Goal: Information Seeking & Learning: Learn about a topic

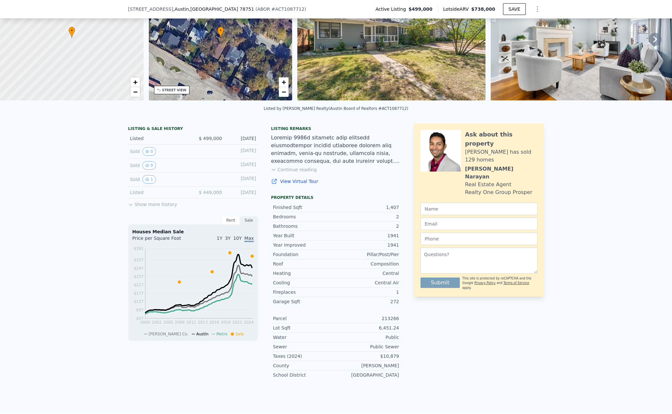
scroll to position [93, 0]
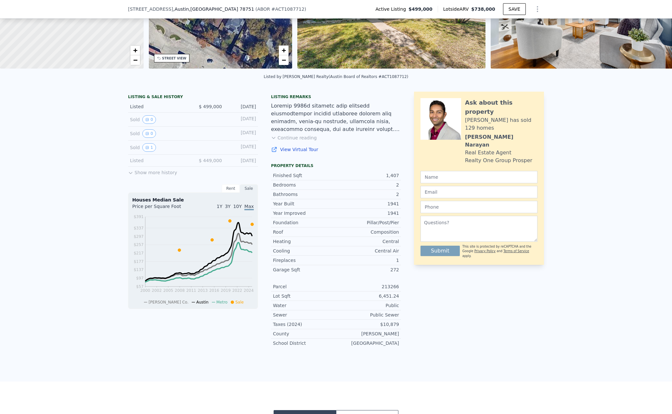
click at [280, 141] on button "Continue reading" at bounding box center [294, 138] width 46 height 7
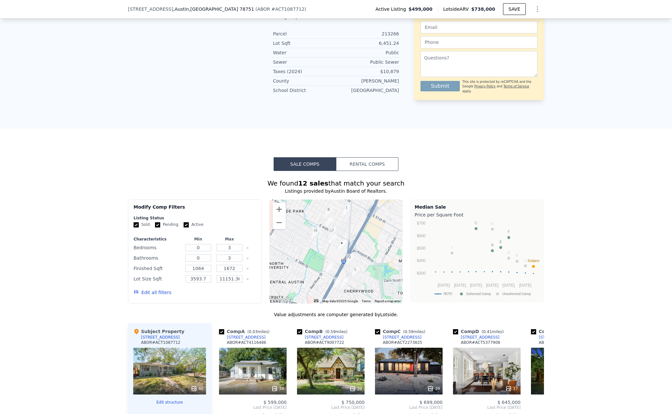
scroll to position [514, 0]
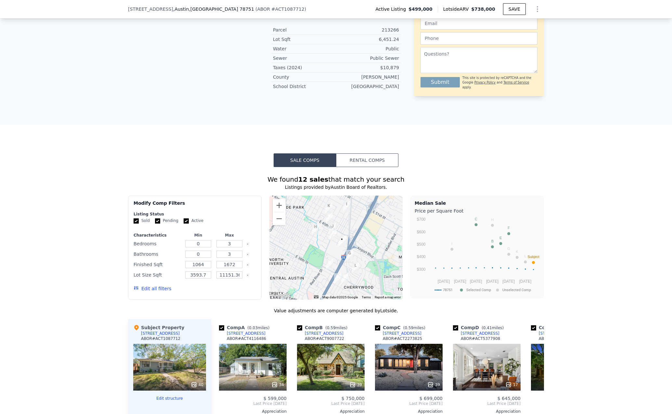
click at [348, 250] on img "4103 Bradwood Rd" at bounding box center [349, 255] width 7 height 11
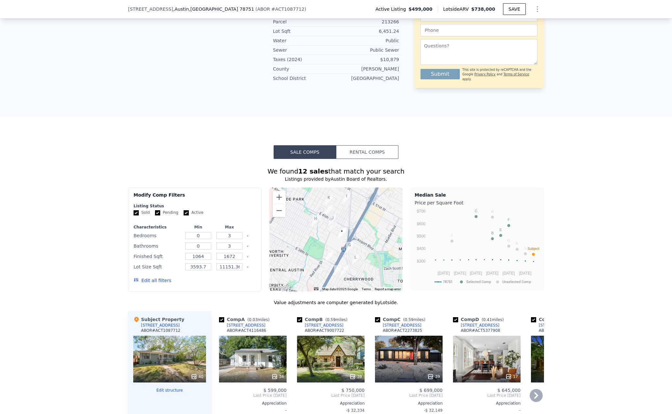
scroll to position [525, 0]
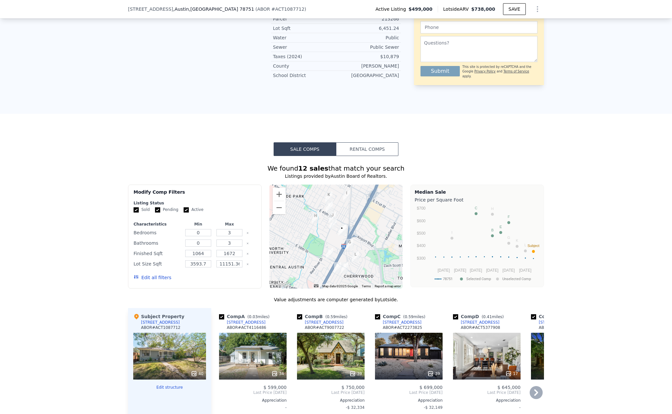
click at [534, 389] on icon at bounding box center [536, 392] width 4 height 7
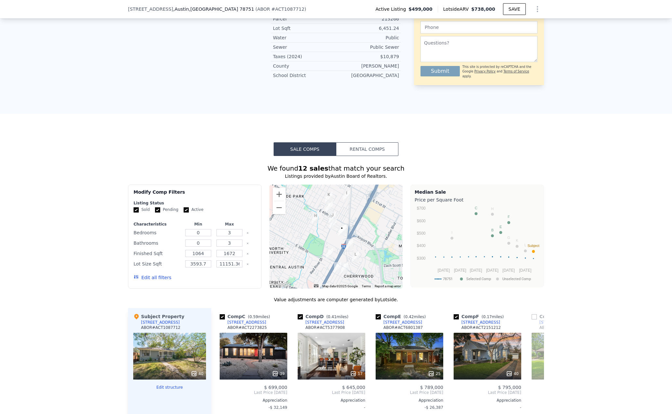
scroll to position [0, 156]
click at [534, 389] on icon at bounding box center [536, 392] width 4 height 7
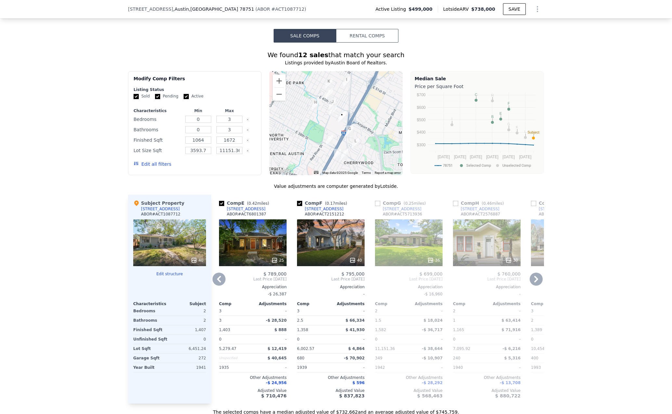
scroll to position [638, 0]
click at [331, 105] on img "906 E 43rd St" at bounding box center [333, 110] width 7 height 11
click at [217, 273] on icon at bounding box center [219, 279] width 13 height 13
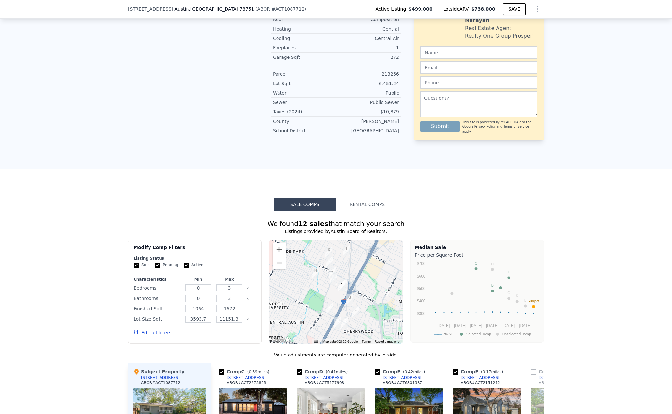
scroll to position [586, 0]
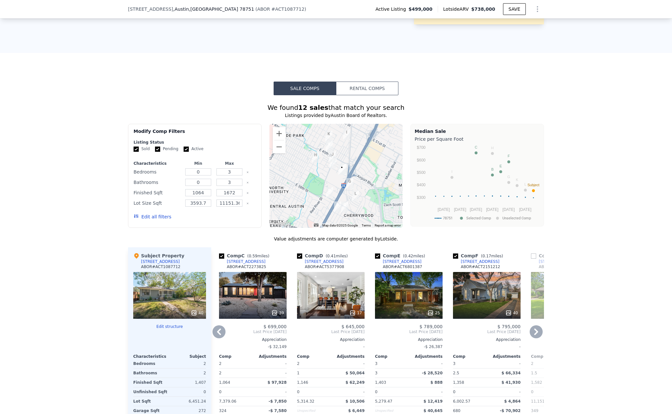
click at [156, 214] on button "Edit all filters" at bounding box center [153, 217] width 38 height 7
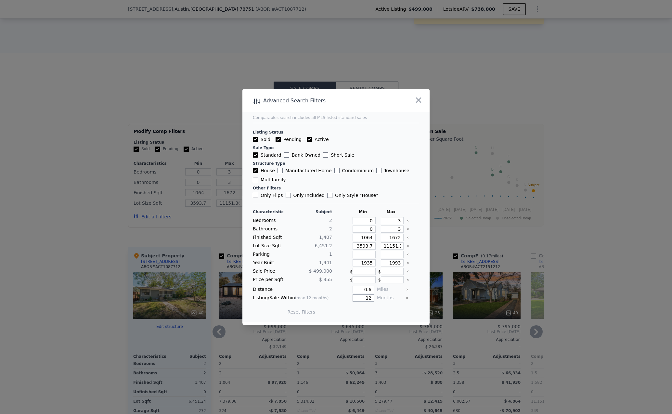
click at [361, 296] on input "12" at bounding box center [364, 298] width 22 height 7
click at [378, 299] on div "Months" at bounding box center [390, 298] width 26 height 7
drag, startPoint x: 363, startPoint y: 298, endPoint x: 392, endPoint y: 298, distance: 29.6
click at [392, 298] on div "Listing/Sale Within (max 12 months) 12 Months" at bounding box center [336, 298] width 166 height 7
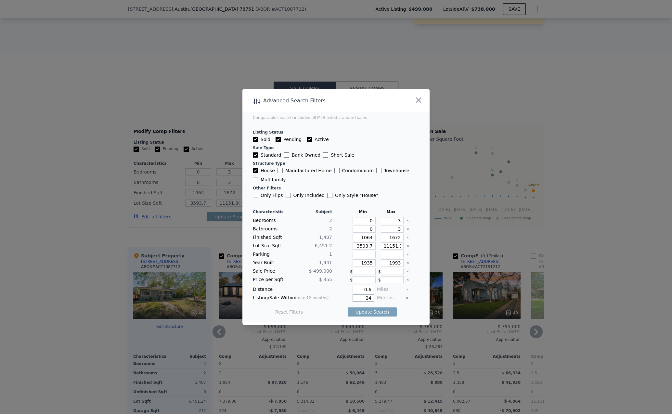
type input "12"
click at [420, 99] on icon "button" at bounding box center [419, 101] width 6 height 6
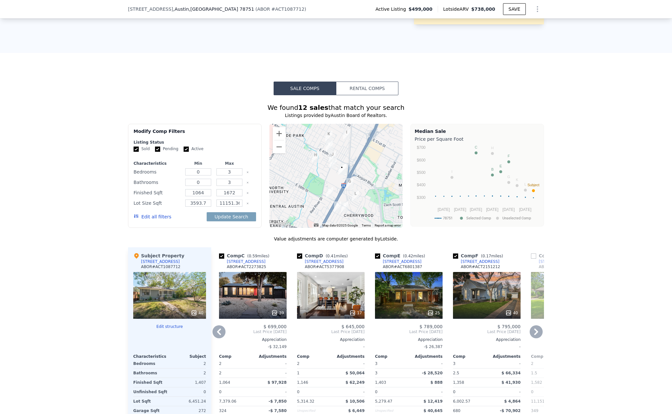
click at [342, 164] on img "1027 E 43rd St" at bounding box center [341, 169] width 7 height 11
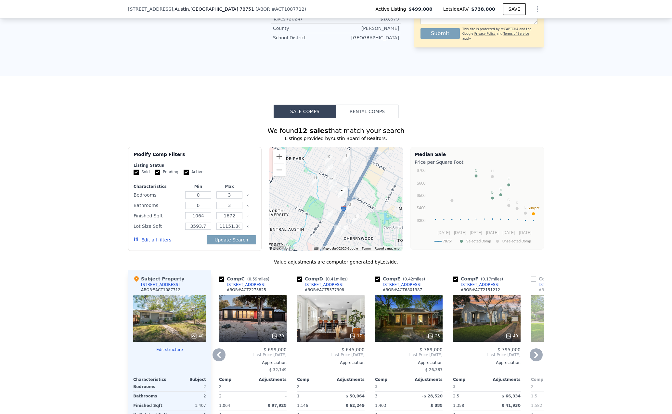
scroll to position [557, 0]
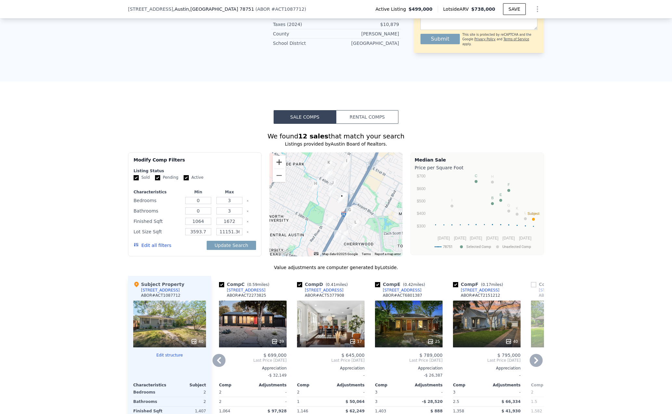
click at [278, 156] on button "Zoom in" at bounding box center [279, 162] width 13 height 13
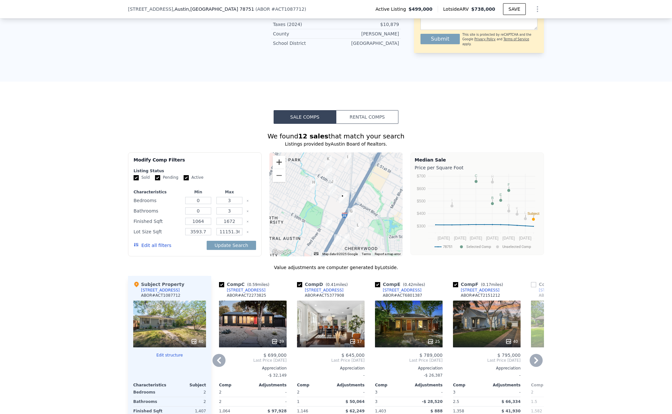
click at [278, 156] on button "Zoom in" at bounding box center [279, 162] width 13 height 13
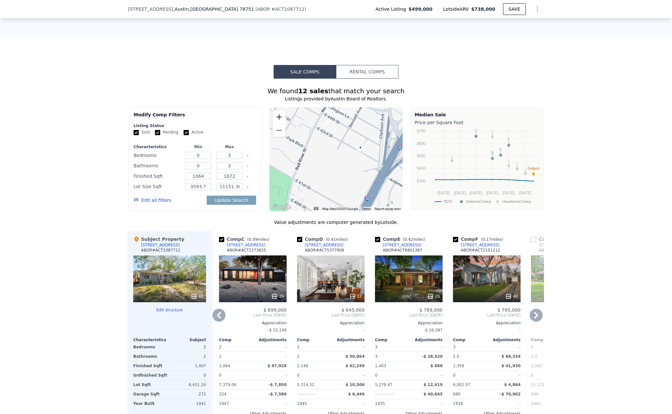
scroll to position [607, 0]
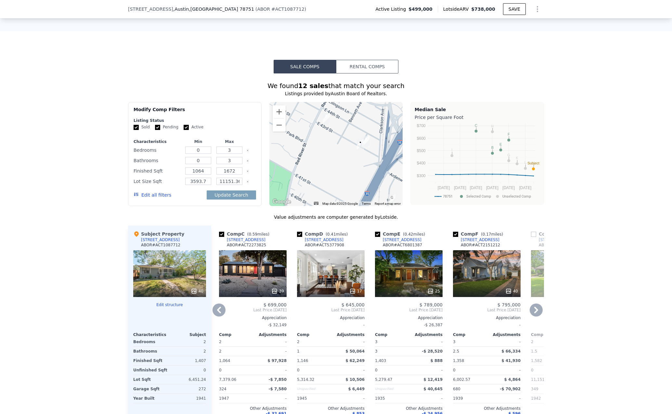
click at [258, 267] on div "39" at bounding box center [253, 273] width 68 height 47
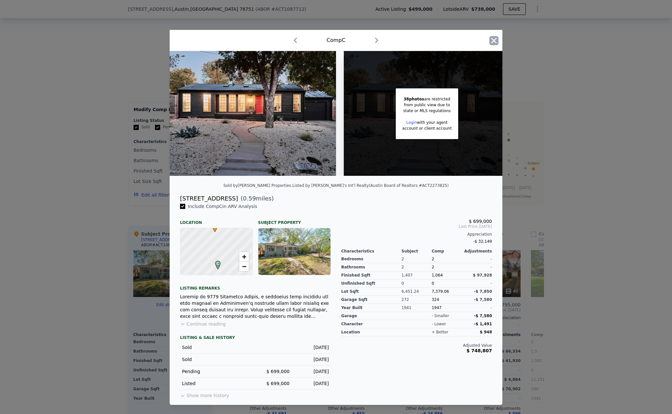
click at [493, 38] on icon "button" at bounding box center [495, 41] width 6 height 6
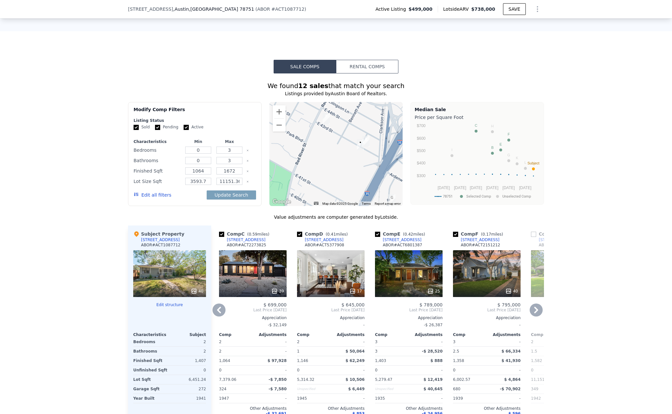
click at [214, 304] on icon at bounding box center [219, 310] width 13 height 13
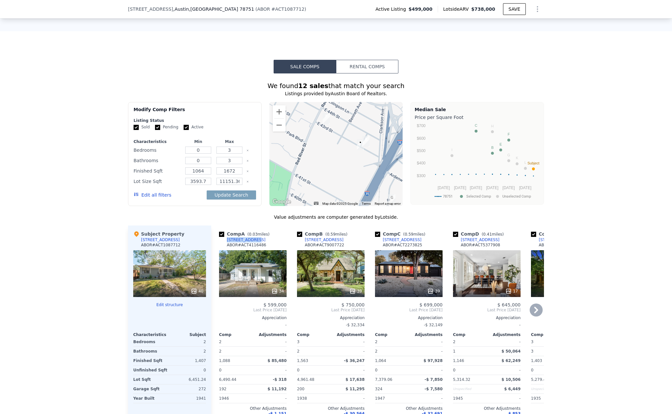
drag, startPoint x: 252, startPoint y: 228, endPoint x: 223, endPoint y: 226, distance: 29.3
click at [223, 231] on div "Comp A ( 0.03 miles) 1028 E 43rd St ABOR # ACT4116486" at bounding box center [253, 241] width 68 height 20
copy div "1028 E 43rd St"
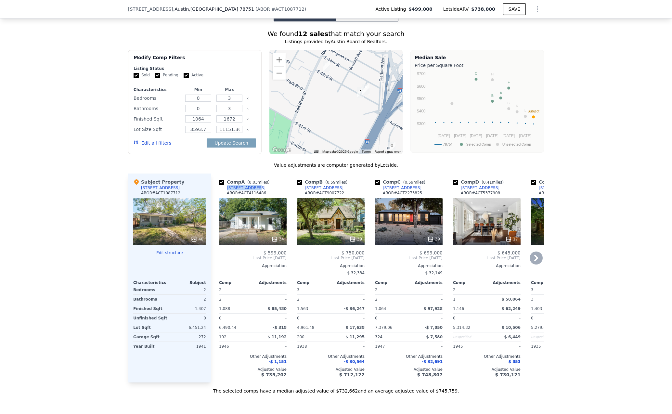
scroll to position [661, 0]
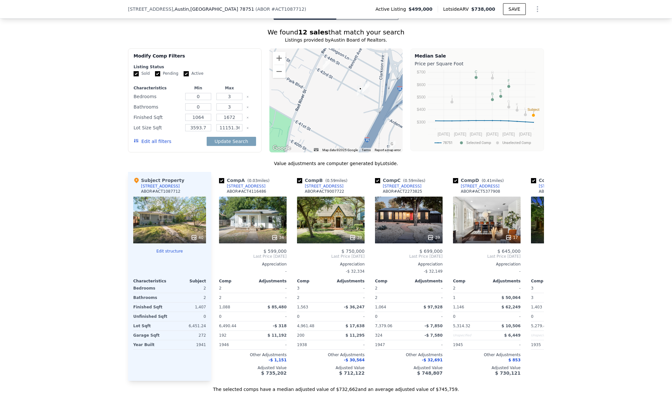
click at [81, 182] on div "We found 12 sales that match your search Listings provided by Austin Board of R…" at bounding box center [336, 206] width 672 height 373
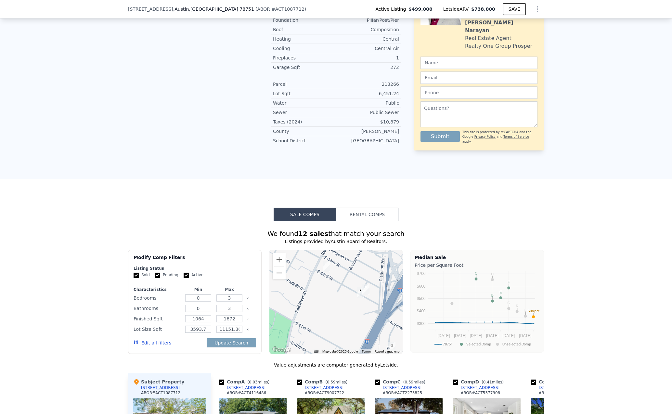
scroll to position [488, 0]
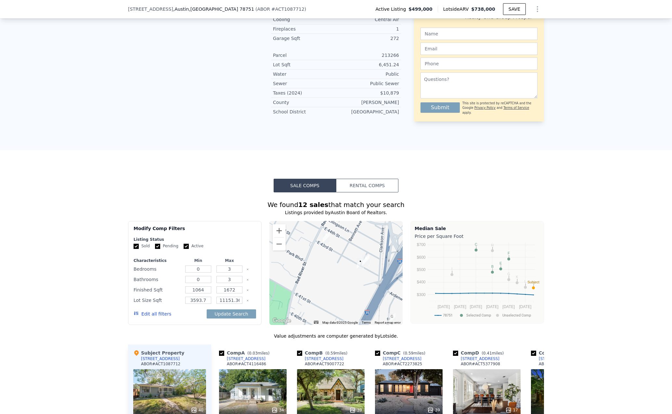
click at [603, 277] on div "We found 12 sales that match your search Listings provided by Austin Board of R…" at bounding box center [336, 378] width 672 height 373
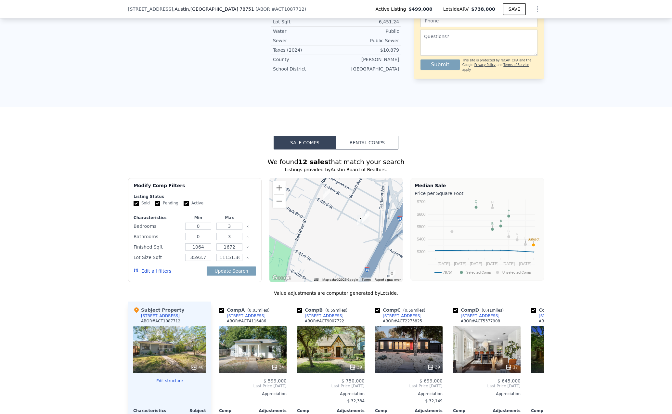
scroll to position [532, 0]
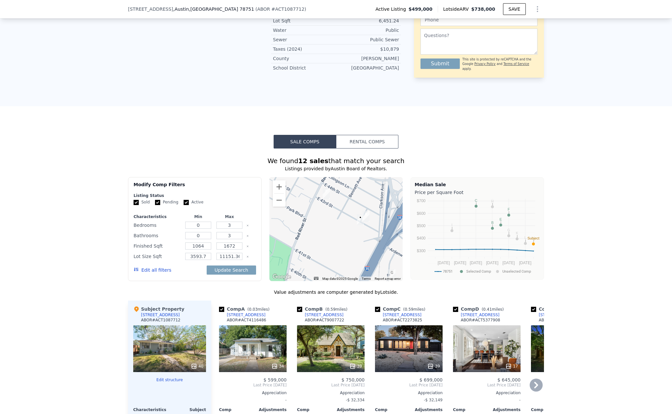
click at [267, 325] on div "34" at bounding box center [253, 348] width 68 height 47
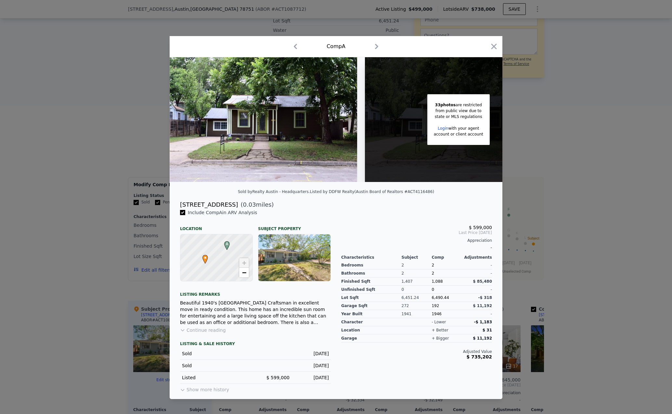
click at [212, 393] on button "Show more history" at bounding box center [204, 388] width 49 height 9
click at [201, 392] on button "Show less history" at bounding box center [203, 388] width 46 height 9
click at [209, 392] on button "Show more history" at bounding box center [204, 388] width 49 height 9
drag, startPoint x: 493, startPoint y: 46, endPoint x: 187, endPoint y: 282, distance: 386.6
click at [493, 46] on icon "button" at bounding box center [495, 47] width 6 height 6
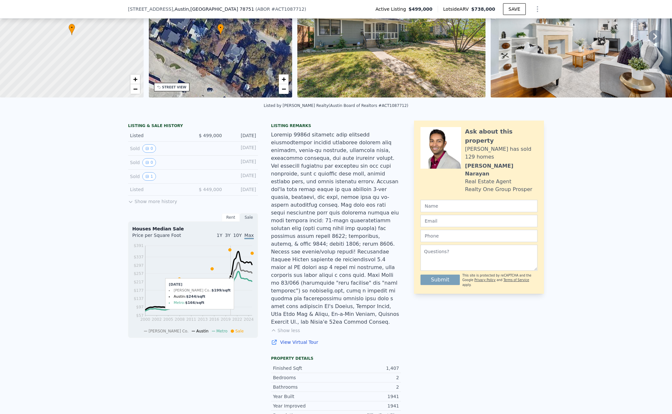
scroll to position [63, 0]
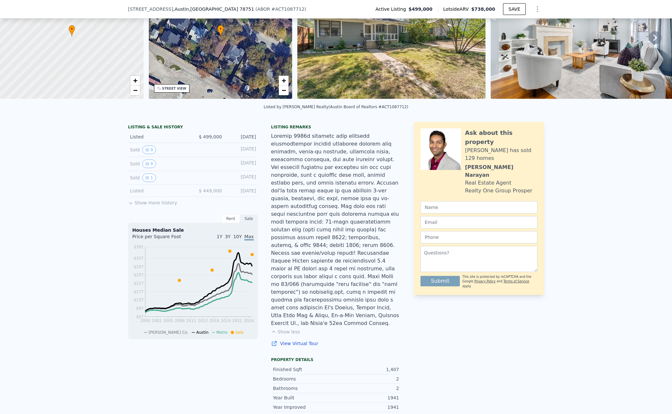
click at [136, 206] on button "Show more history" at bounding box center [152, 201] width 49 height 9
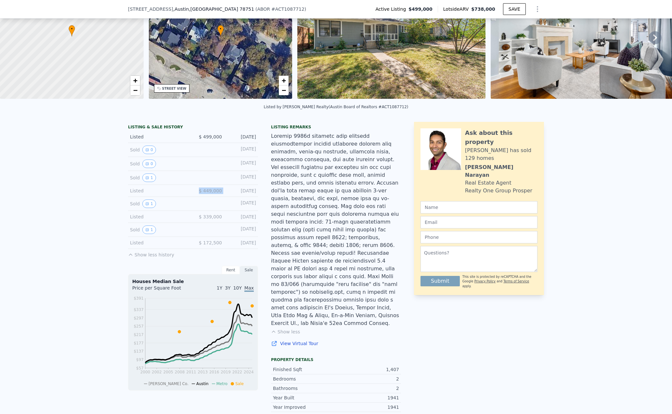
drag, startPoint x: 198, startPoint y: 195, endPoint x: 223, endPoint y: 194, distance: 24.7
click at [223, 194] on div "Listed $ 449,000 Jul 27, 2015" at bounding box center [193, 191] width 130 height 12
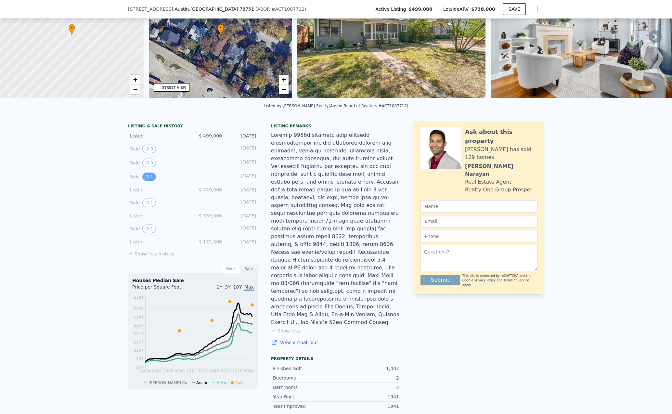
scroll to position [64, 0]
click at [150, 181] on button "1" at bounding box center [149, 176] width 14 height 8
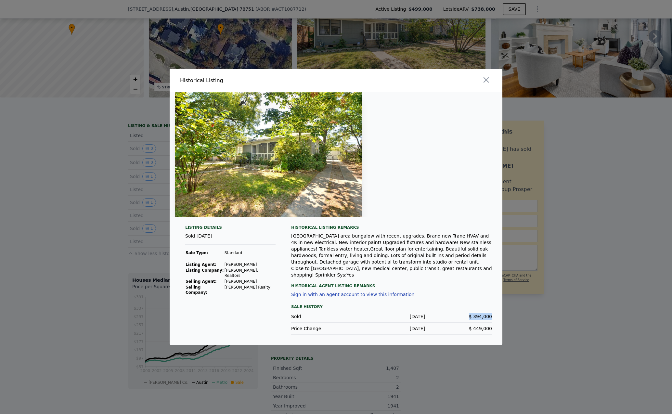
drag, startPoint x: 468, startPoint y: 312, endPoint x: 500, endPoint y: 313, distance: 32.5
click at [500, 313] on div "Listing Details Sold Feb 24, 2016 Sale Type: Standard Listing Agent: James Shew…" at bounding box center [336, 285] width 333 height 120
click at [482, 315] on span "$ 394,000" at bounding box center [480, 316] width 23 height 5
click at [479, 314] on span "$ 394,000" at bounding box center [480, 316] width 23 height 5
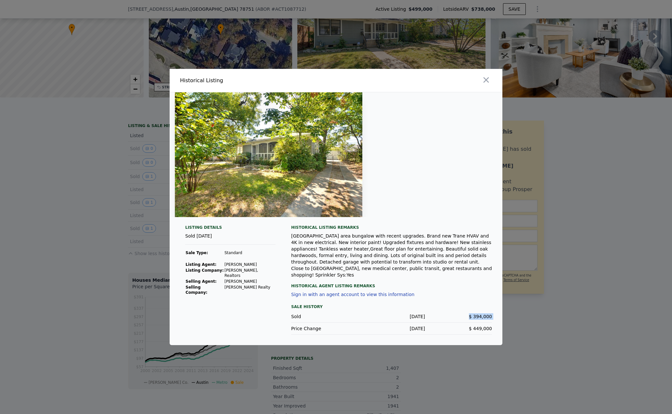
click at [479, 314] on span "$ 394,000" at bounding box center [480, 316] width 23 height 5
click at [483, 314] on span "$ 394,000" at bounding box center [480, 316] width 23 height 5
click at [484, 84] on icon "button" at bounding box center [486, 79] width 9 height 9
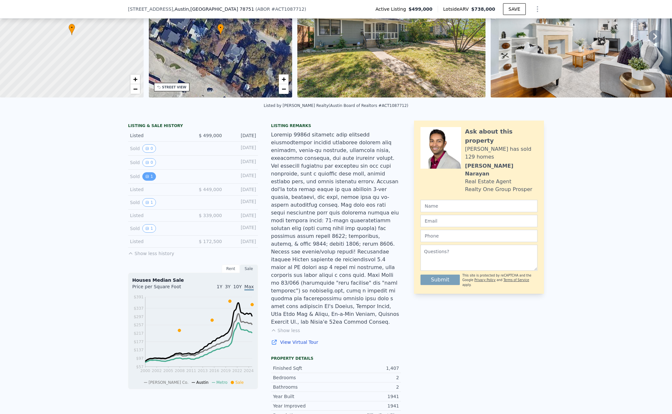
click at [145, 178] on icon "View historical data" at bounding box center [147, 177] width 4 height 4
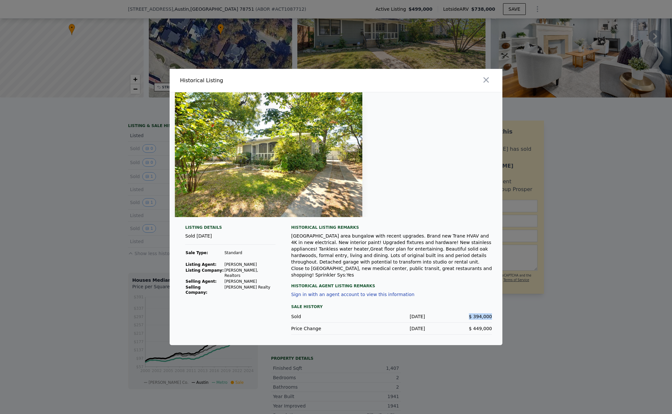
drag, startPoint x: 465, startPoint y: 313, endPoint x: 505, endPoint y: 311, distance: 40.3
click at [505, 311] on div "​ Historical Listing Listing Details Sold Feb 24, 2016 Sale Type: Standard List…" at bounding box center [336, 207] width 672 height 414
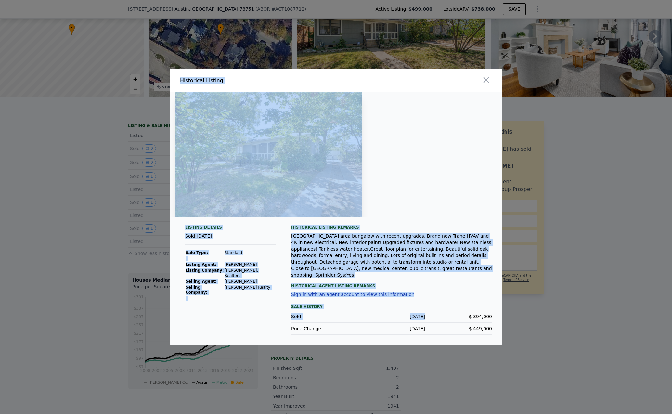
click at [458, 311] on div "Sold Feb 24, 2016 $ 394,000" at bounding box center [391, 317] width 201 height 12
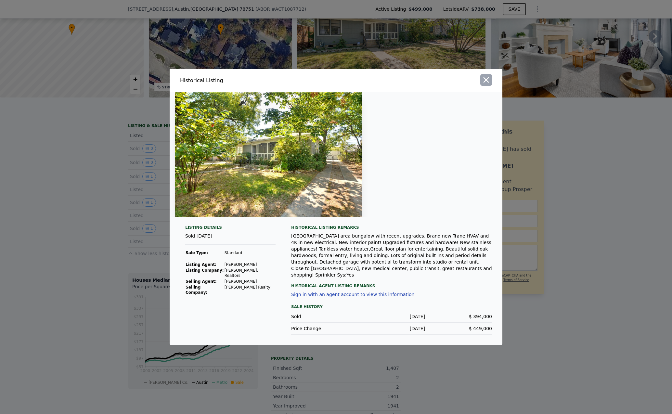
click at [487, 83] on icon "button" at bounding box center [487, 80] width 6 height 6
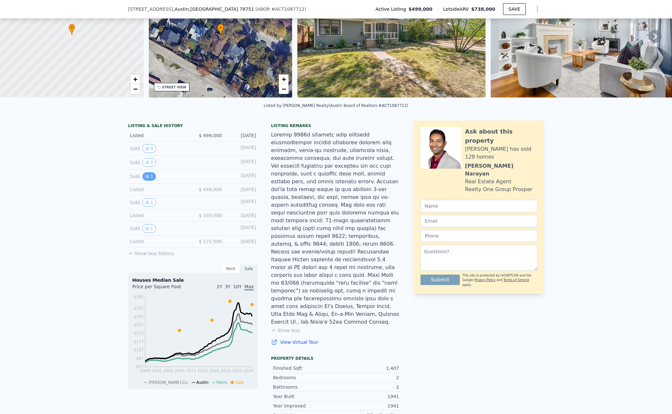
click at [146, 178] on icon "View historical data" at bounding box center [147, 176] width 3 height 3
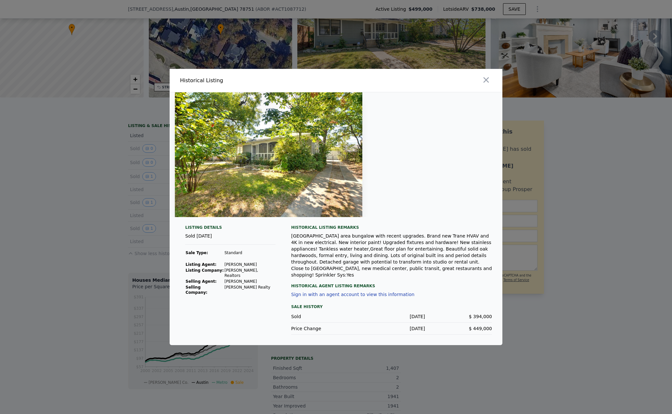
click at [357, 250] on div "Hyde Park area bungalow with recent upgrades. Brand new Trane HVAV and 4K in ne…" at bounding box center [391, 256] width 201 height 46
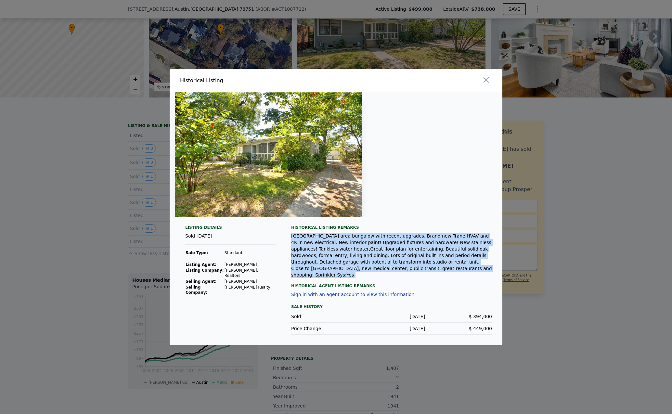
click at [357, 250] on div "Hyde Park area bungalow with recent upgrades. Brand new Trane HVAV and 4K in ne…" at bounding box center [391, 256] width 201 height 46
click at [388, 259] on div "Hyde Park area bungalow with recent upgrades. Brand new Trane HVAV and 4K in ne…" at bounding box center [391, 256] width 201 height 46
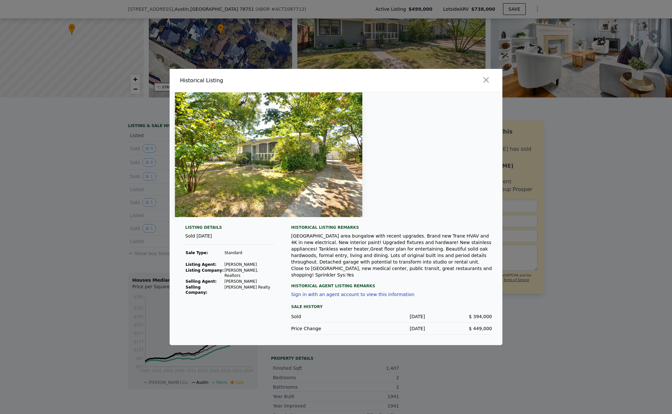
drag, startPoint x: 490, startPoint y: 87, endPoint x: 503, endPoint y: 125, distance: 40.3
click at [489, 85] on icon "button" at bounding box center [486, 79] width 9 height 9
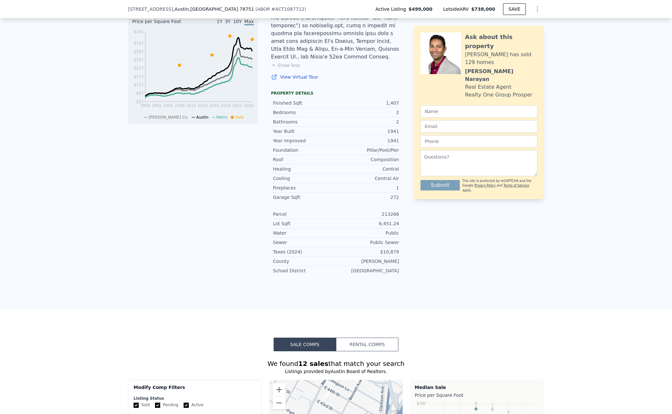
scroll to position [402, 0]
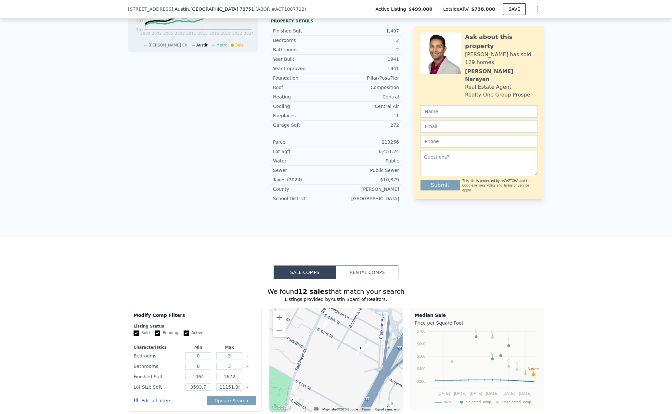
click at [323, 319] on img "906 E 43rd St" at bounding box center [326, 324] width 7 height 11
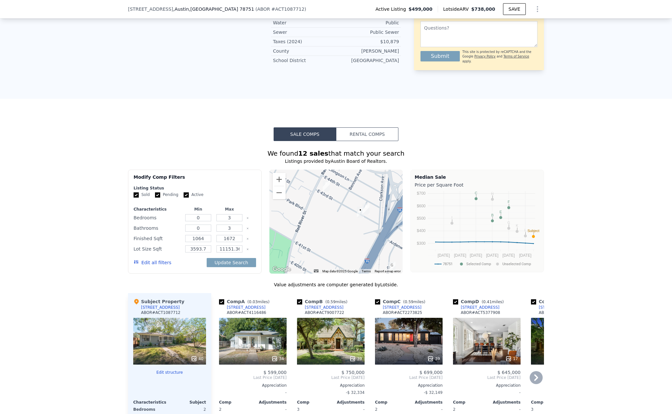
scroll to position [545, 0]
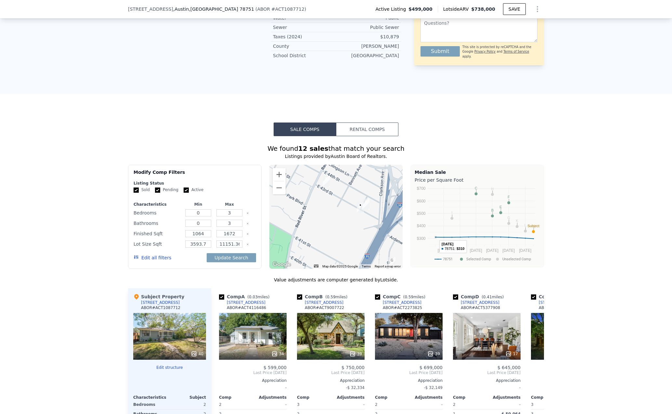
click at [431, 231] on rect "A chart." at bounding box center [482, 216] width 108 height 60
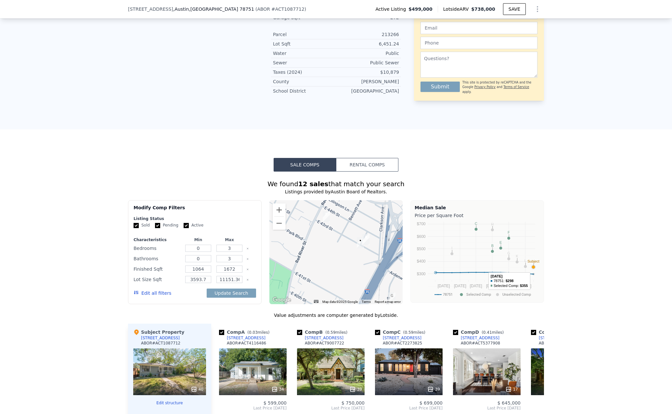
scroll to position [506, 0]
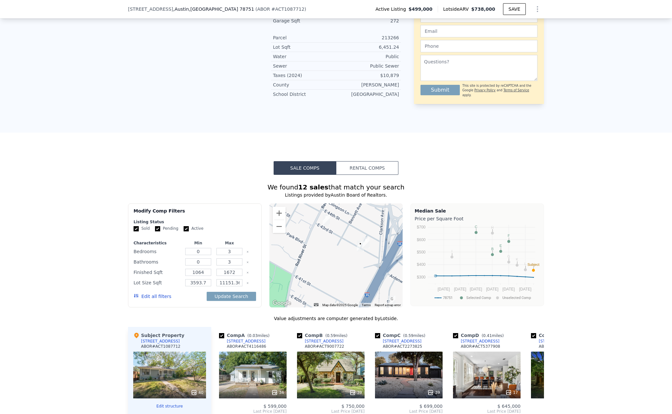
click at [515, 225] on rect "A chart." at bounding box center [482, 255] width 108 height 60
click at [532, 269] on circle "A chart." at bounding box center [533, 270] width 3 height 3
click at [533, 277] on circle "A chart." at bounding box center [533, 277] width 1 height 1
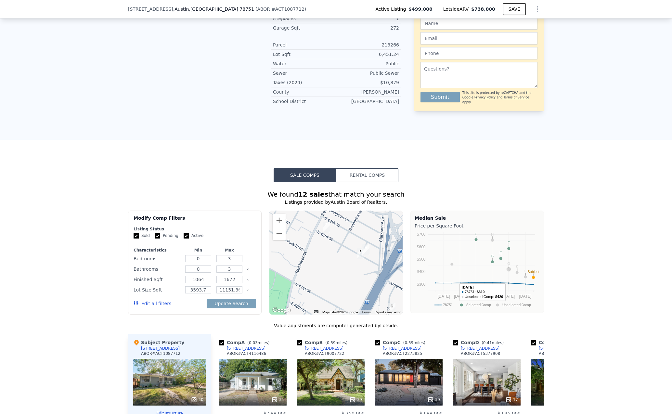
scroll to position [501, 0]
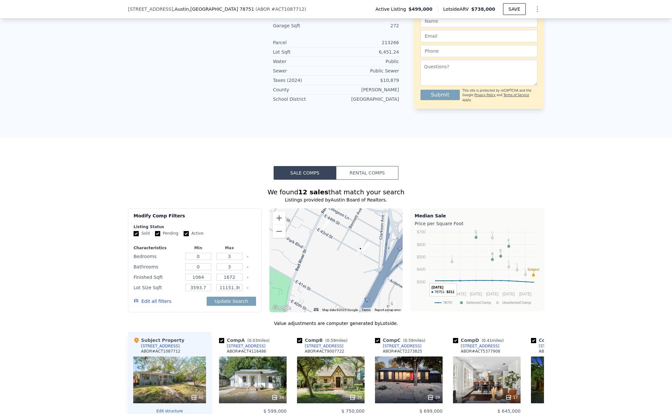
click at [460, 246] on rect "A chart." at bounding box center [482, 260] width 108 height 60
click at [297, 338] on input "checkbox" at bounding box center [299, 340] width 5 height 5
checkbox input "false"
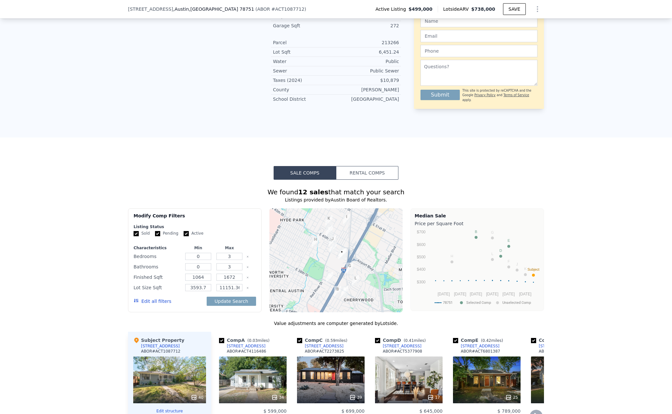
click at [298, 338] on input "checkbox" at bounding box center [299, 340] width 5 height 5
checkbox input "false"
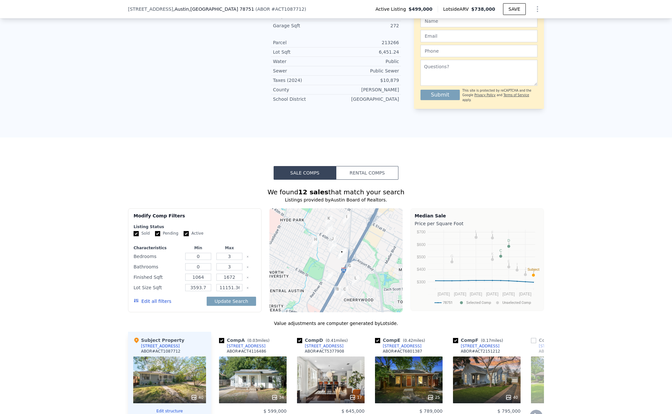
click at [298, 338] on input "checkbox" at bounding box center [299, 340] width 5 height 5
checkbox input "false"
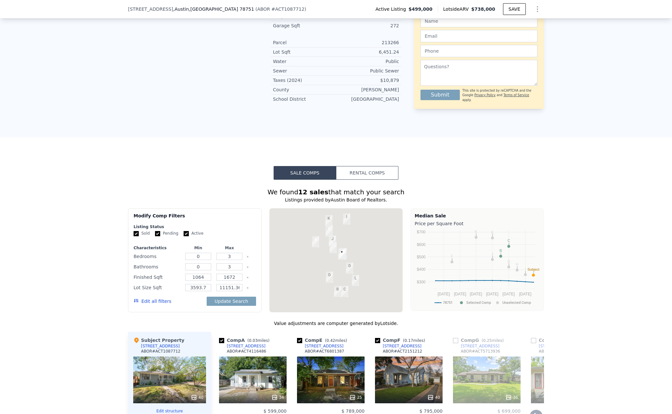
click at [298, 338] on input "checkbox" at bounding box center [299, 340] width 5 height 5
checkbox input "false"
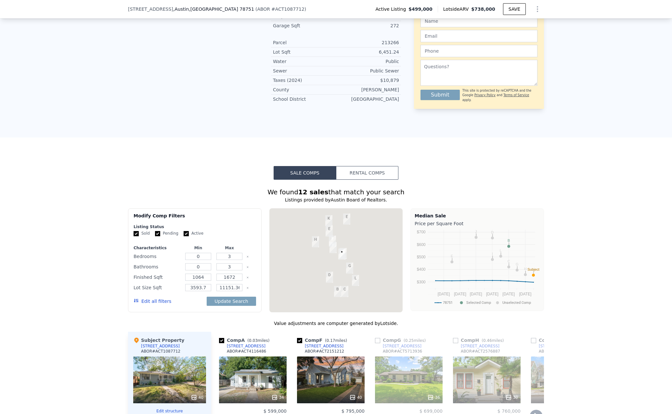
click at [298, 338] on input "checkbox" at bounding box center [299, 340] width 5 height 5
checkbox input "false"
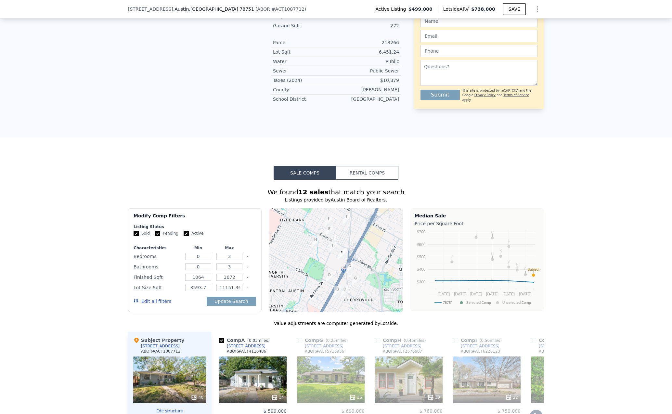
click at [582, 264] on div "We found 12 sales that match your search Listings provided by Austin Board of R…" at bounding box center [336, 366] width 672 height 373
click at [221, 338] on input "checkbox" at bounding box center [221, 340] width 5 height 5
click at [219, 338] on input "checkbox" at bounding box center [221, 340] width 5 height 5
checkbox input "true"
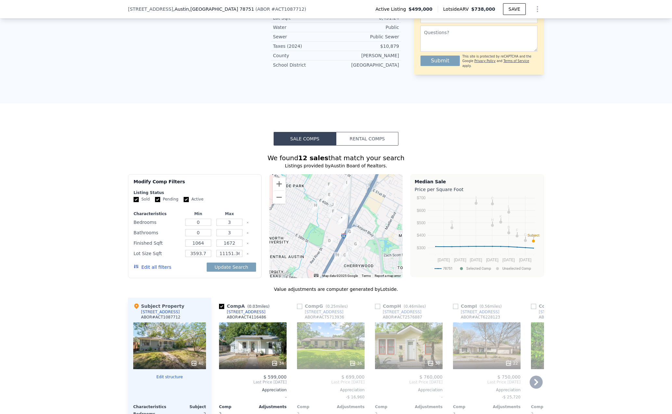
scroll to position [540, 0]
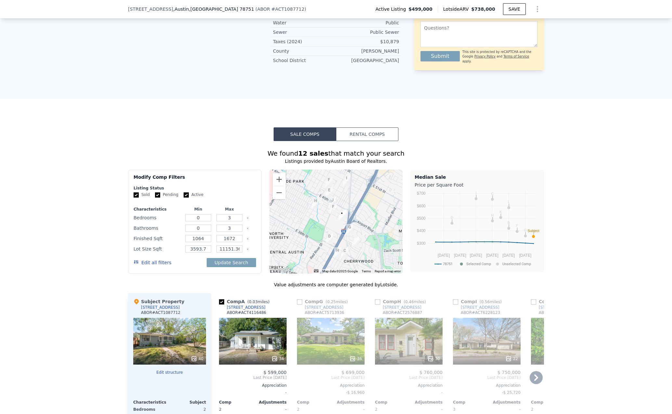
click at [297, 299] on input "checkbox" at bounding box center [299, 301] width 5 height 5
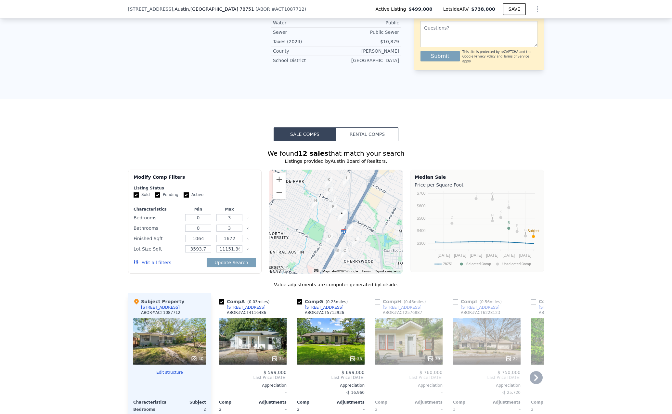
click at [297, 299] on input "checkbox" at bounding box center [299, 301] width 5 height 5
checkbox input "false"
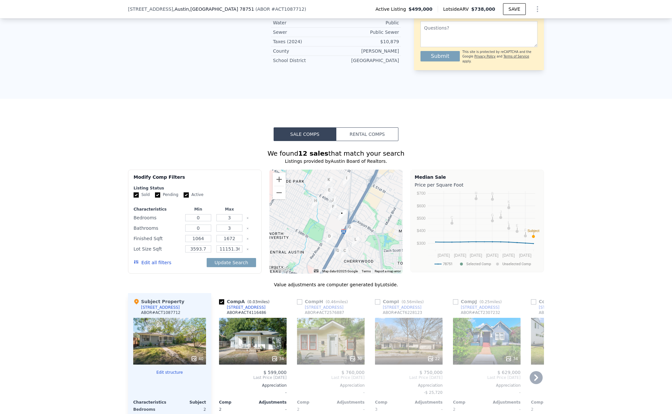
click at [343, 209] on img "1028 E 43rd St" at bounding box center [343, 214] width 7 height 11
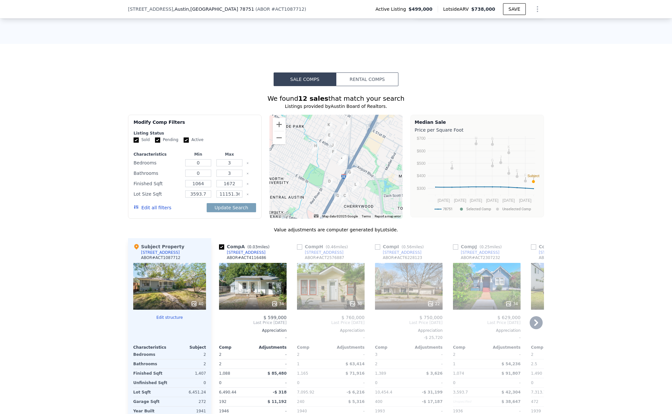
scroll to position [596, 0]
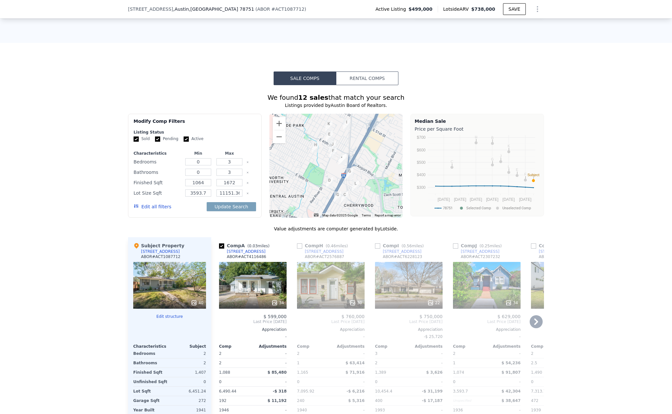
click at [239, 271] on div "34" at bounding box center [253, 285] width 68 height 47
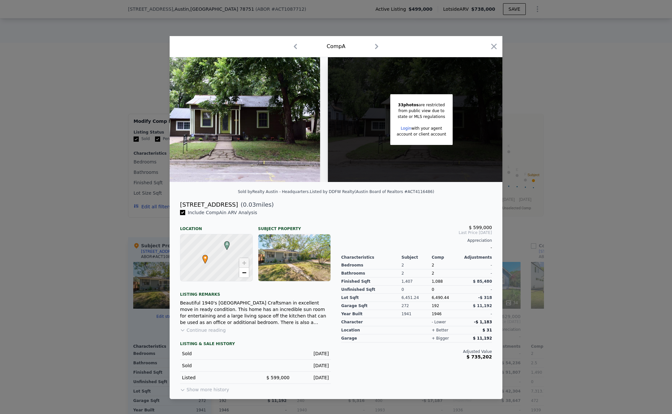
scroll to position [0, 52]
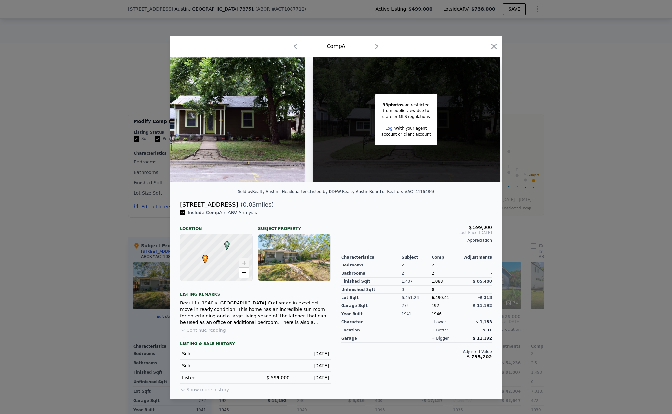
drag, startPoint x: 286, startPoint y: 182, endPoint x: 258, endPoint y: 278, distance: 99.9
click at [344, 182] on div "33 photos are restricted from public view due to state or MLS regulations Login…" at bounding box center [336, 119] width 333 height 125
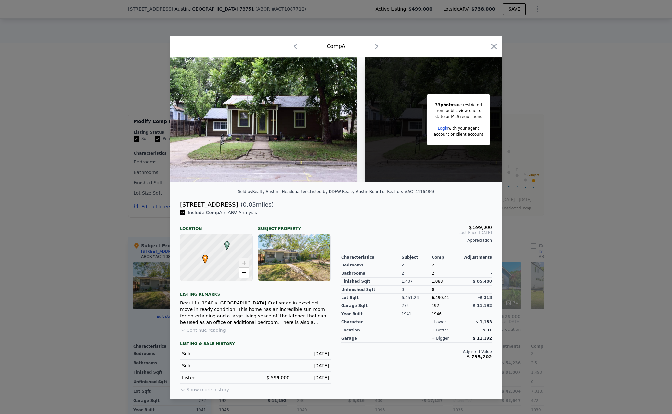
click at [482, 230] on span "$ 599,000" at bounding box center [480, 227] width 23 height 5
click at [194, 203] on div "1028 E 43rd St" at bounding box center [209, 204] width 58 height 9
click at [193, 205] on div "1028 E 43rd St" at bounding box center [209, 204] width 58 height 9
click at [203, 390] on button "Show more history" at bounding box center [204, 388] width 49 height 9
click at [192, 368] on div "Sold" at bounding box center [216, 366] width 68 height 7
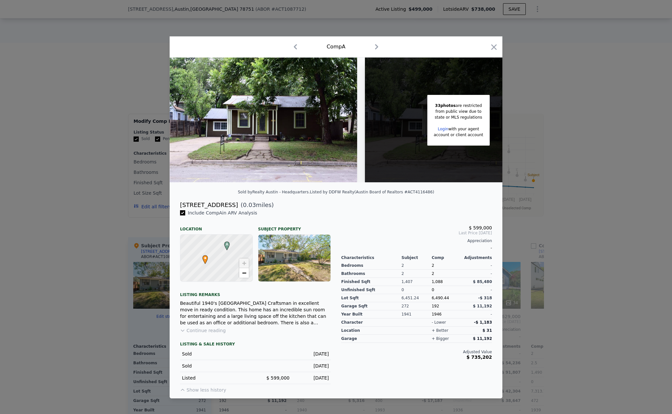
drag, startPoint x: 196, startPoint y: 339, endPoint x: 202, endPoint y: 351, distance: 13.2
click at [196, 339] on div "LISTING & SALE HISTORY Sold Aug 29, 2021 Sold Aug 31, 2021 Listed $ 599,000 Jul…" at bounding box center [255, 363] width 151 height 59
click at [202, 351] on div "Sold Aug 29, 2021" at bounding box center [255, 354] width 151 height 12
drag, startPoint x: 181, startPoint y: 209, endPoint x: 221, endPoint y: 207, distance: 40.1
click at [221, 207] on div "1028 E 43rd St ( 0.03 miles)" at bounding box center [336, 205] width 323 height 9
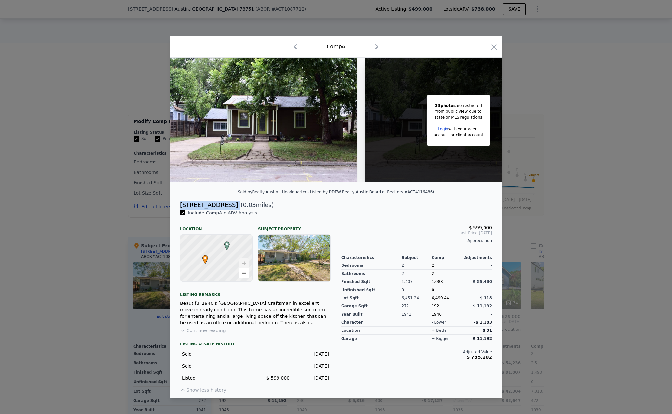
copy div "1028 E 43rd St"
click at [495, 42] on div "Comp A" at bounding box center [336, 47] width 323 height 10
click at [496, 45] on icon "button" at bounding box center [494, 47] width 9 height 9
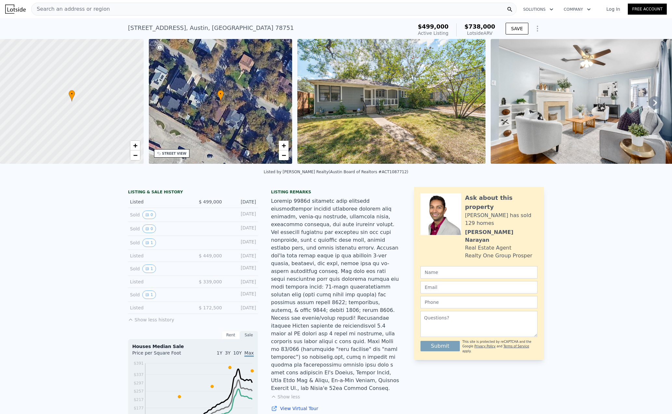
click at [256, 34] on div "1027 E 43rd St , Austin , TX 78751 Active at $499k (~ARV $738k )" at bounding box center [269, 30] width 282 height 18
click at [255, 25] on div "1027 E 43rd St , Austin , TX 78751 Active at $499k (~ARV $738k )" at bounding box center [269, 30] width 282 height 18
click at [182, 7] on div "Search an address or region" at bounding box center [274, 9] width 486 height 13
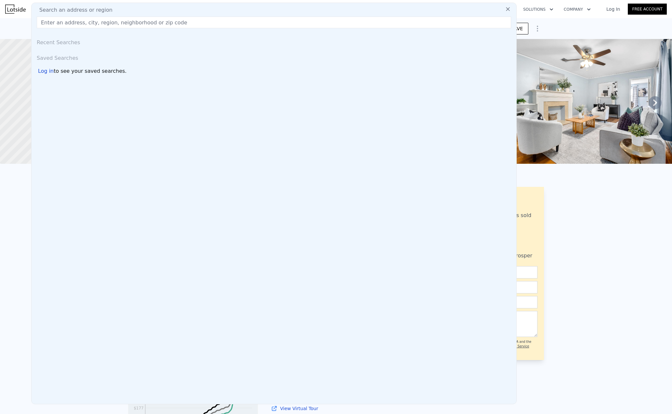
click at [182, 7] on div "Search an address or region" at bounding box center [274, 10] width 480 height 8
click at [179, 21] on input "text" at bounding box center [274, 23] width 475 height 12
paste input "1028 E 43rd St"
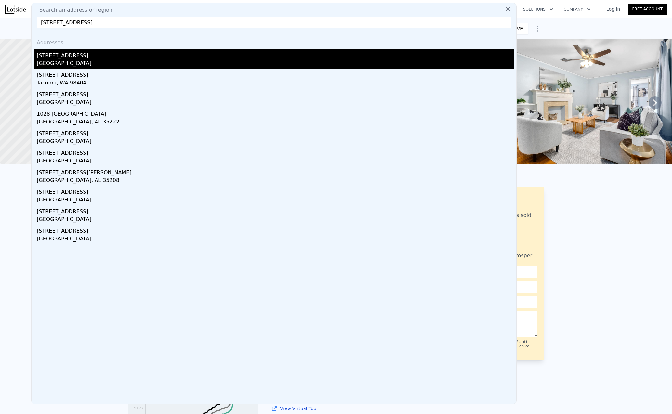
type input "1028 E 43rd St"
click at [69, 54] on div "1028 E 43rd St" at bounding box center [275, 54] width 477 height 10
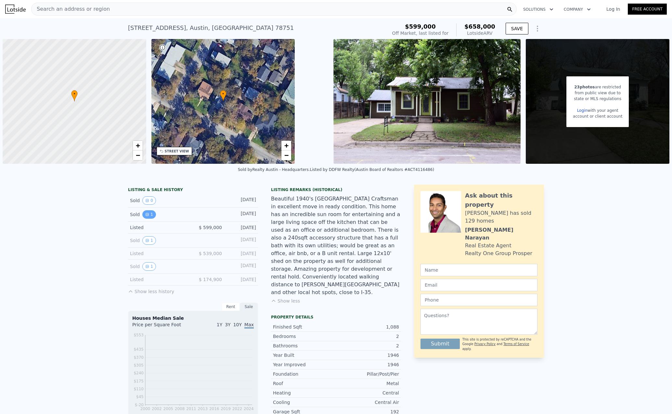
click at [146, 215] on icon "View historical data" at bounding box center [147, 214] width 3 height 3
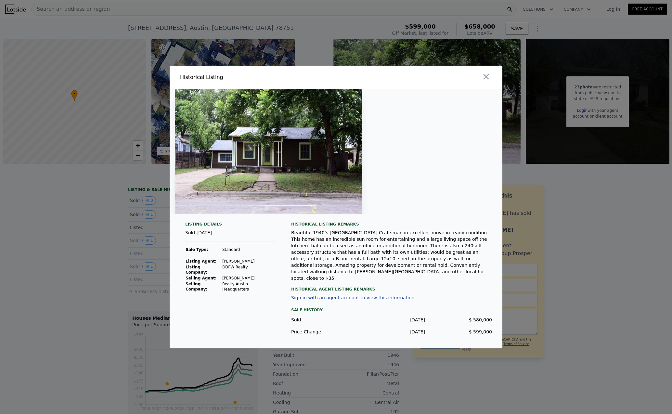
drag, startPoint x: 486, startPoint y: 82, endPoint x: 401, endPoint y: 126, distance: 95.2
click at [486, 81] on icon "button" at bounding box center [486, 76] width 9 height 9
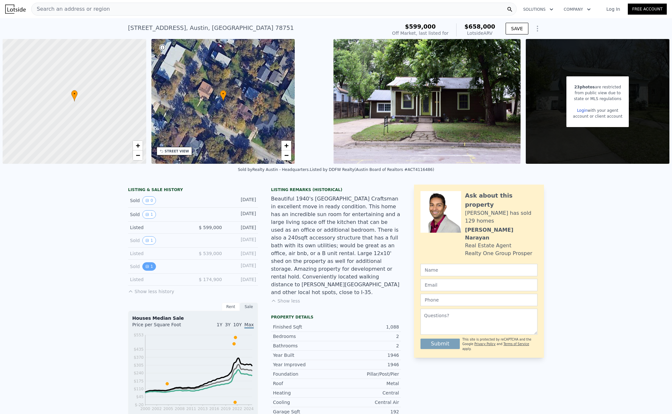
click at [148, 268] on button "1" at bounding box center [149, 266] width 14 height 8
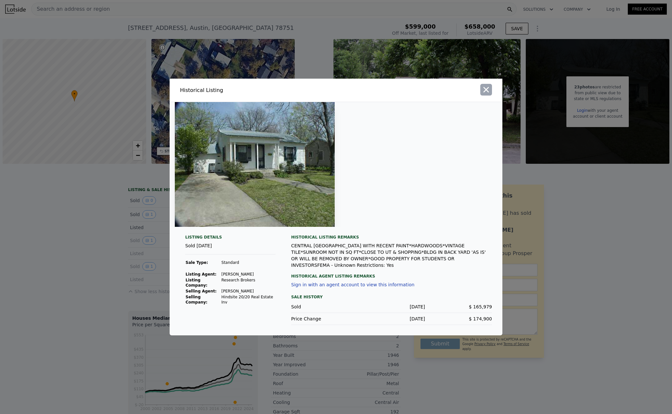
click at [485, 90] on icon "button" at bounding box center [486, 89] width 9 height 9
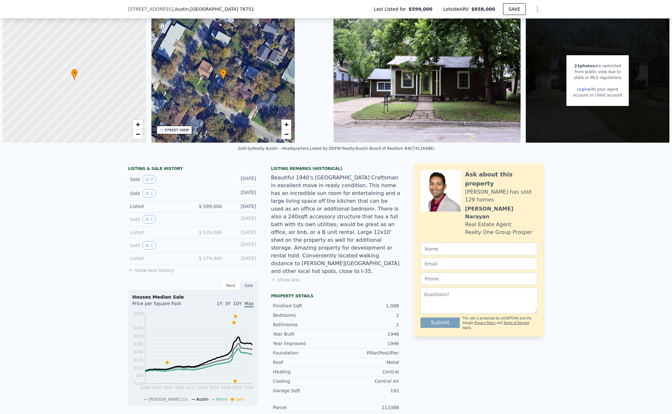
scroll to position [94, 0]
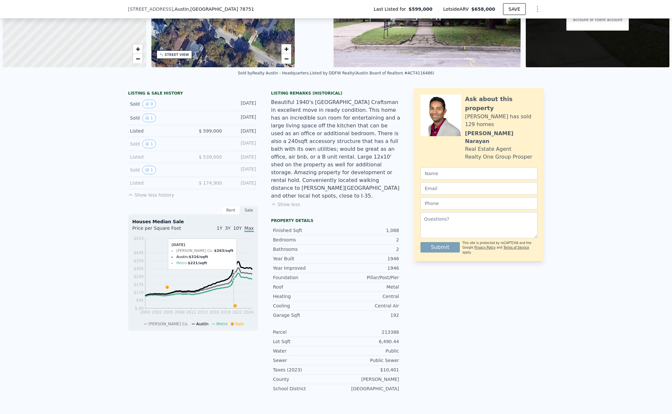
click at [231, 284] on icon "2000 2002 2005 2008 2011 2013 2016 2019 2022 2024 $-20 $45 $110 $175 $240 $305 …" at bounding box center [193, 280] width 122 height 91
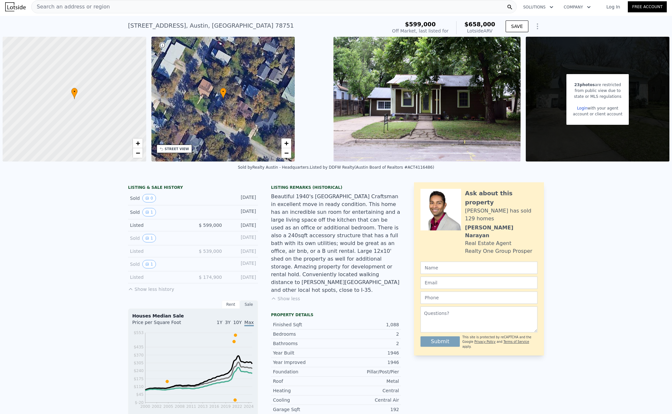
scroll to position [0, 0]
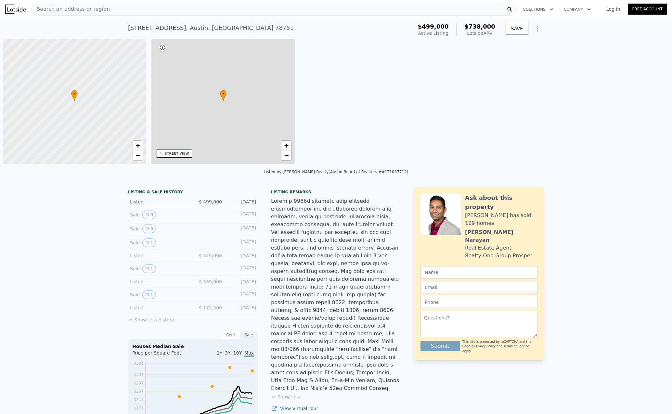
type input "0"
type input "1064"
type input "1672"
type input "3593.7"
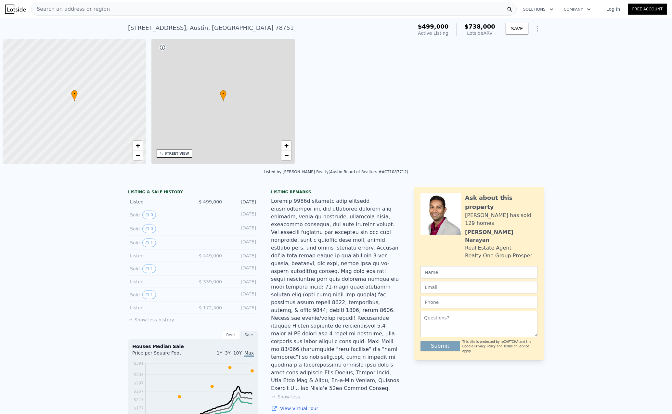
type input "11151.36"
checkbox input "false"
type input "$ 738,000"
type input "$ 159,293"
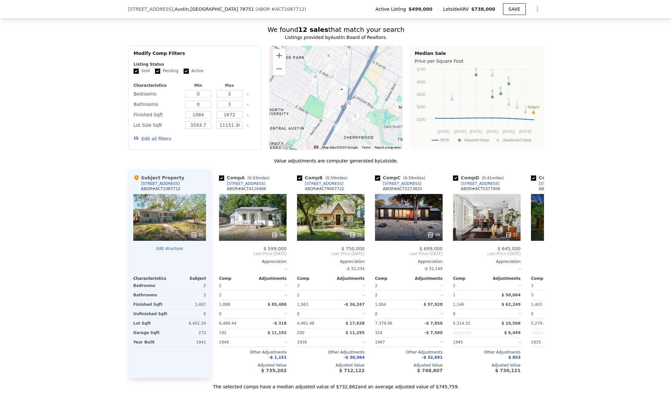
scroll to position [670, 0]
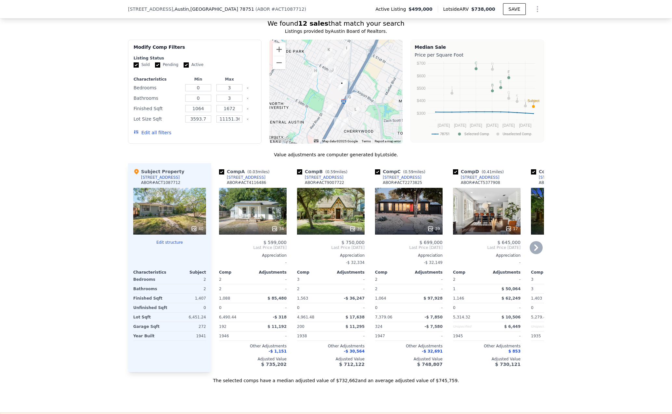
click at [376, 169] on input "checkbox" at bounding box center [377, 171] width 5 height 5
checkbox input "false"
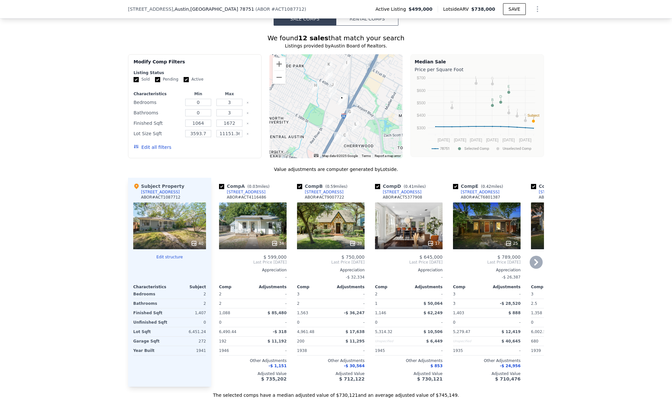
scroll to position [652, 0]
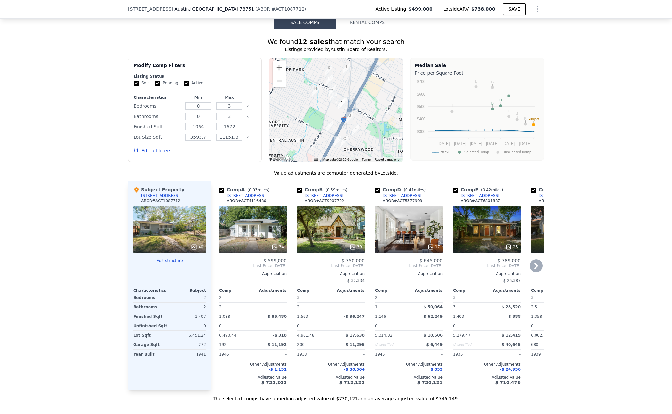
click at [328, 98] on div at bounding box center [337, 110] width 134 height 104
click at [375, 188] on input "checkbox" at bounding box center [377, 190] width 5 height 5
checkbox input "false"
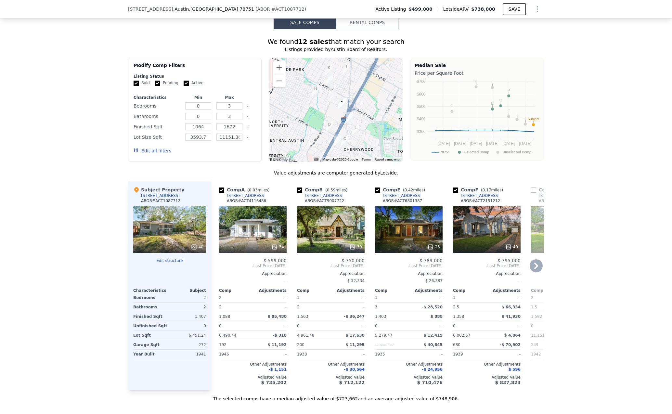
click at [375, 188] on input "checkbox" at bounding box center [377, 190] width 5 height 5
checkbox input "false"
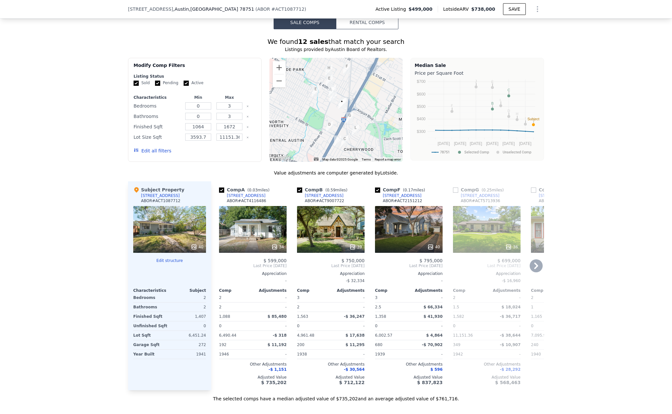
click at [454, 188] on input "checkbox" at bounding box center [455, 190] width 5 height 5
checkbox input "true"
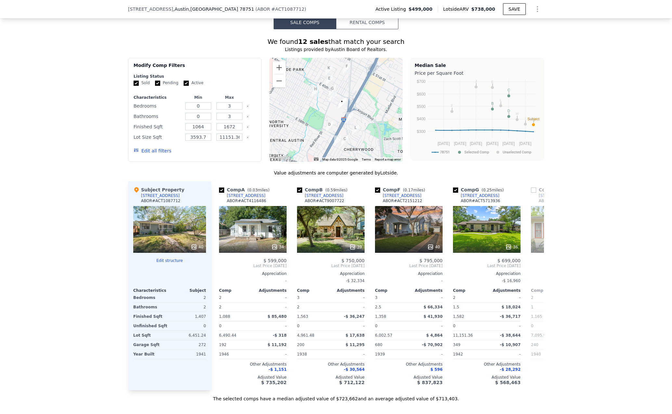
scroll to position [611, 0]
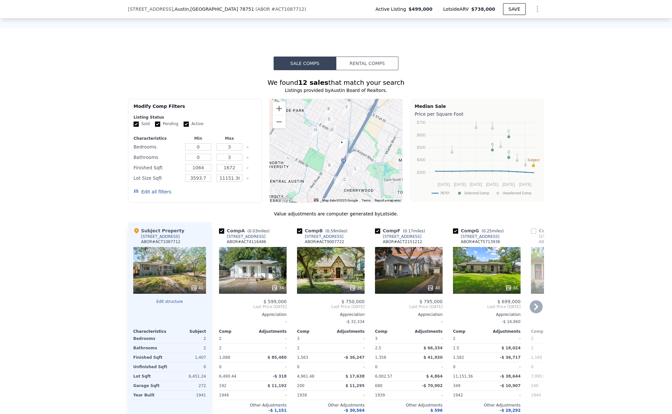
click at [298, 229] on input "checkbox" at bounding box center [299, 231] width 5 height 5
checkbox input "false"
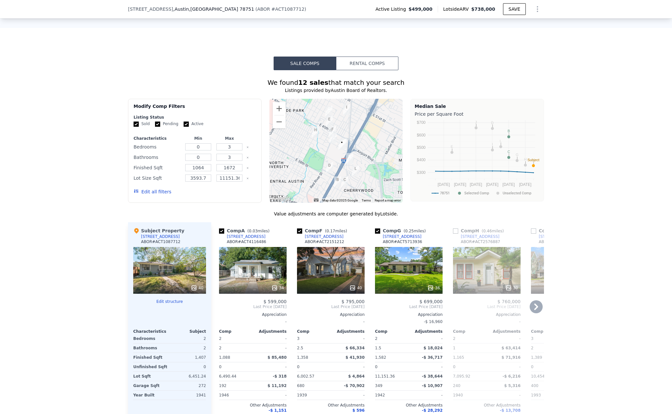
click at [377, 229] on input "checkbox" at bounding box center [377, 231] width 5 height 5
checkbox input "false"
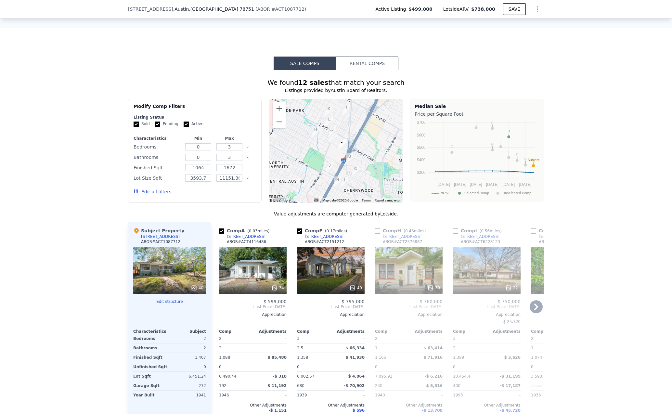
click at [533, 300] on icon at bounding box center [536, 306] width 13 height 13
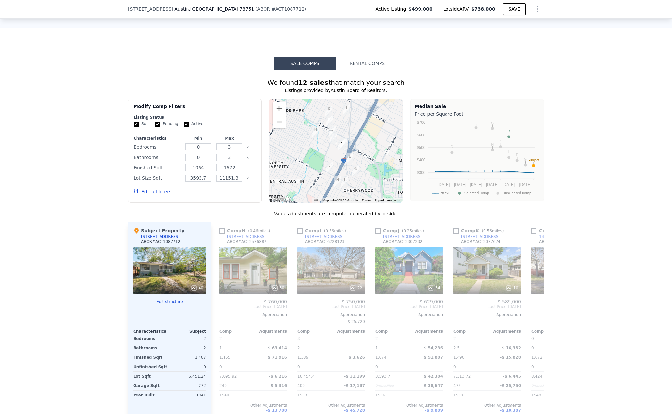
scroll to position [0, 156]
click at [376, 229] on input "checkbox" at bounding box center [377, 231] width 5 height 5
checkbox input "true"
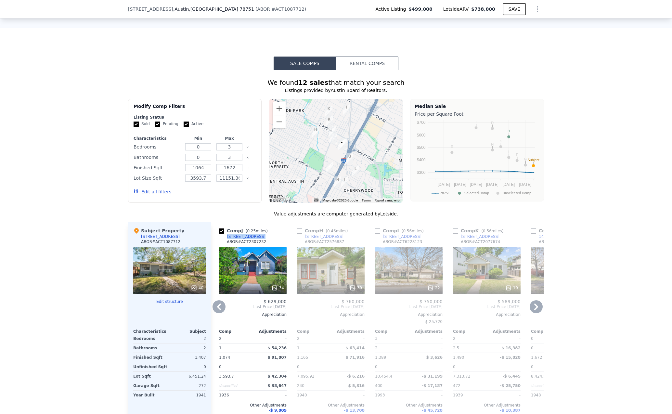
drag, startPoint x: 263, startPoint y: 225, endPoint x: 224, endPoint y: 225, distance: 39.0
click at [224, 228] on div "Comp J ( 0.25 miles) 4412 Red River St ABOR # ACT2307232" at bounding box center [253, 238] width 68 height 20
copy div "[STREET_ADDRESS]"
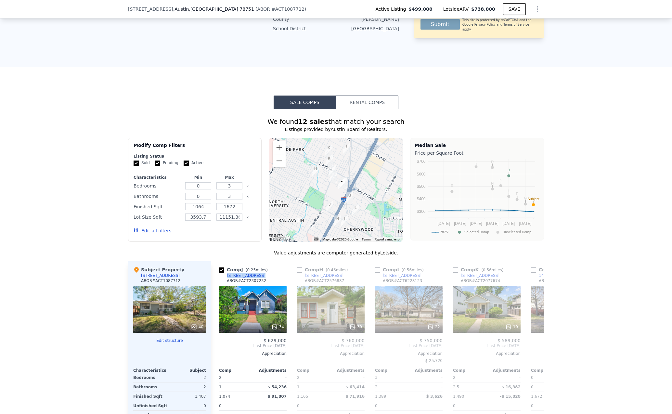
scroll to position [569, 0]
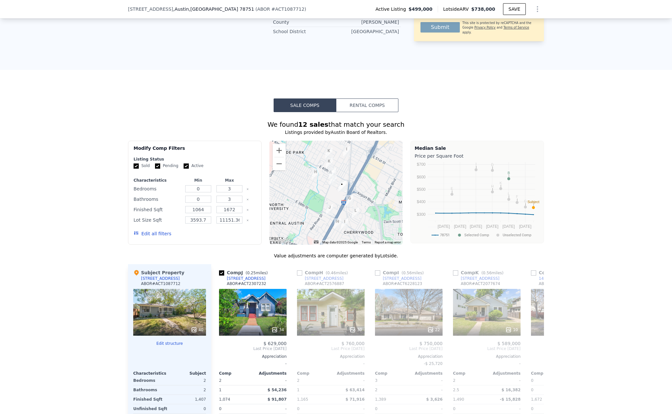
click at [257, 10] on span "ABOR" at bounding box center [263, 9] width 13 height 5
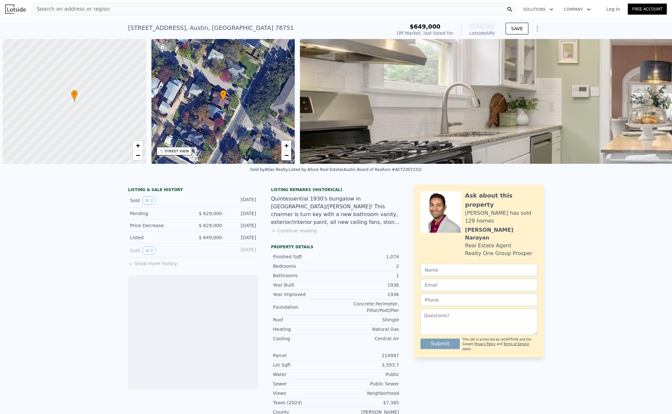
scroll to position [0, 3]
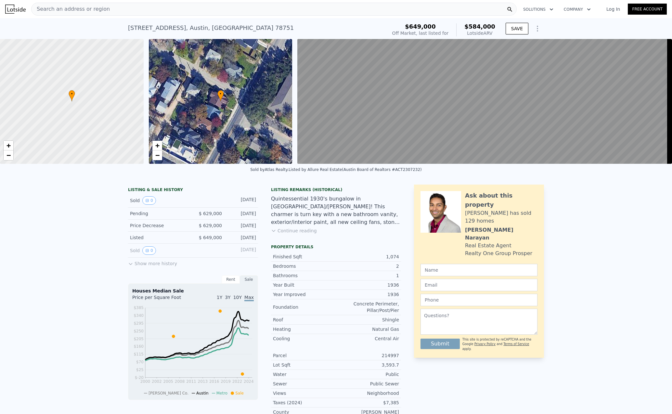
click at [139, 267] on button "Show more history" at bounding box center [152, 262] width 49 height 9
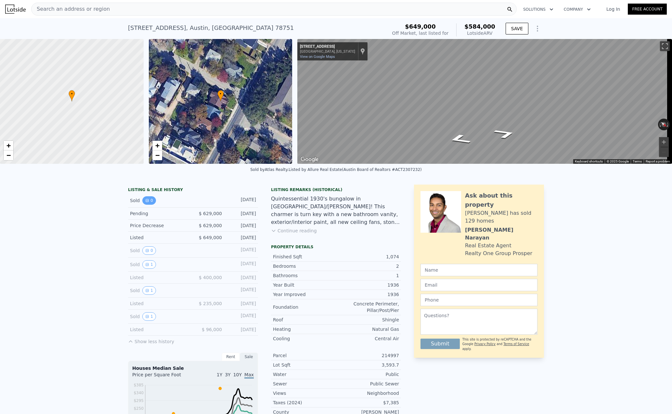
click at [150, 204] on button "0" at bounding box center [149, 200] width 14 height 8
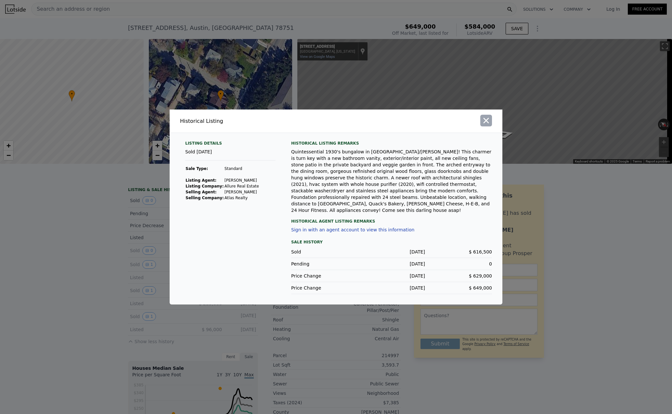
click at [484, 125] on icon "button" at bounding box center [486, 120] width 9 height 9
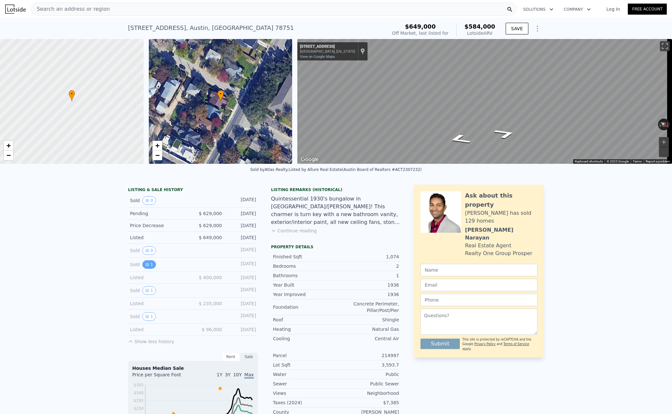
click at [149, 267] on button "1" at bounding box center [149, 264] width 14 height 8
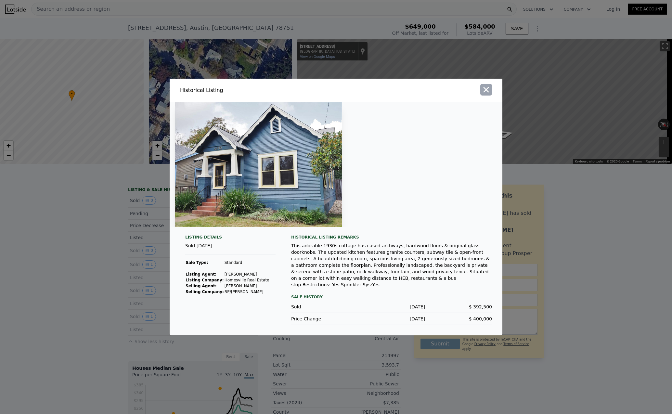
click at [487, 93] on icon "button" at bounding box center [487, 90] width 6 height 6
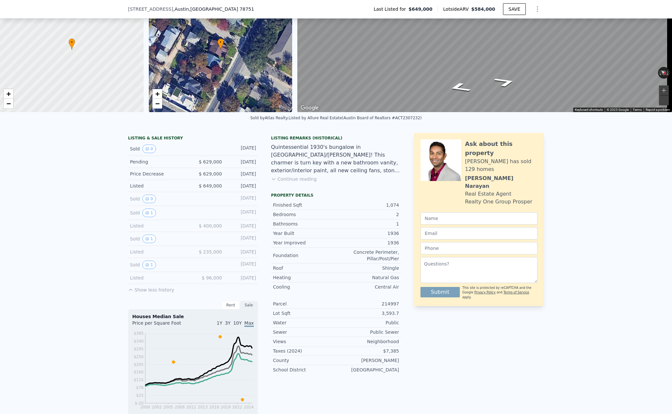
scroll to position [201, 0]
